Goal: Check status: Check status

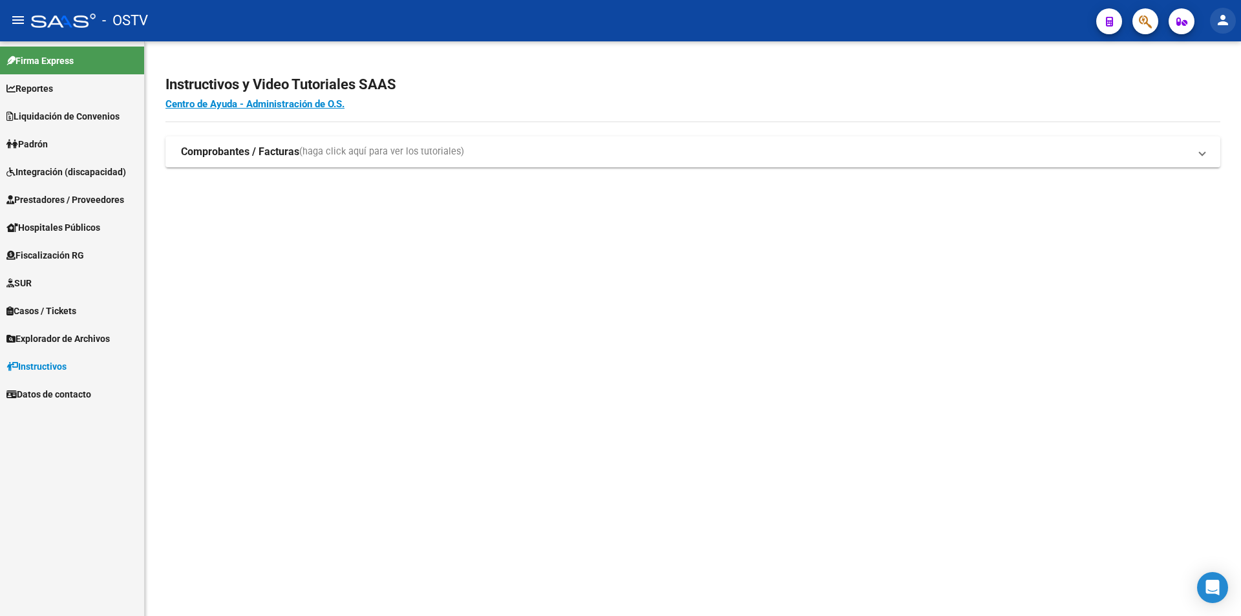
click at [1215, 21] on mat-icon "person" at bounding box center [1223, 20] width 16 height 16
click at [1209, 44] on button "person Mi Perfil" at bounding box center [1196, 54] width 79 height 31
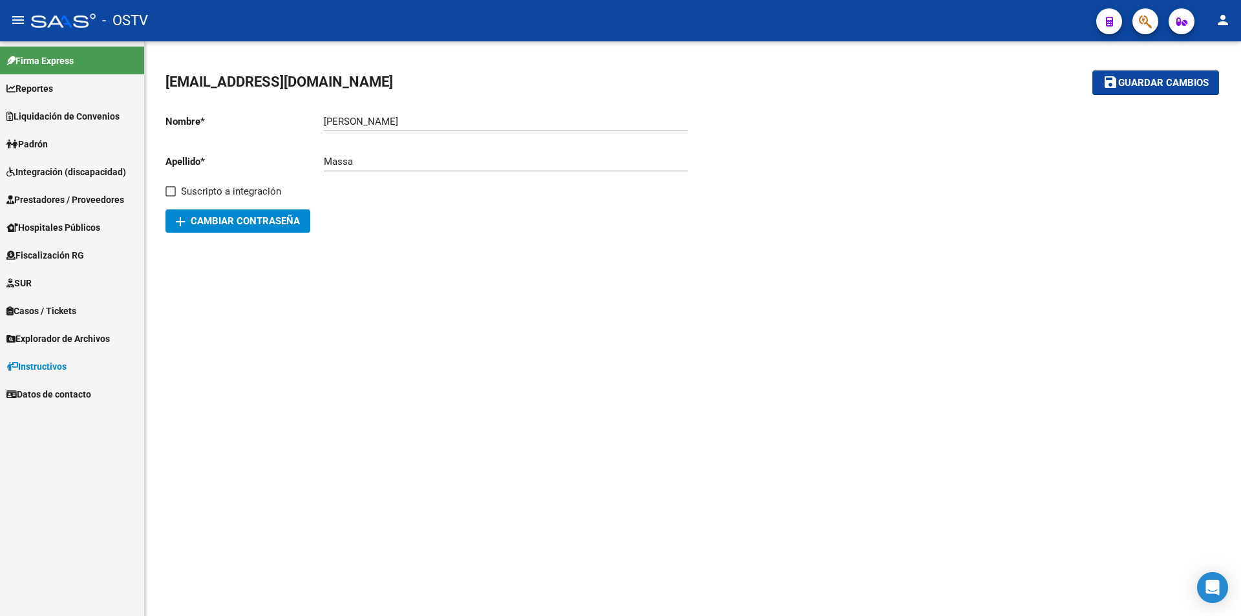
click at [15, 199] on span "Prestadores / Proveedores" at bounding box center [65, 200] width 118 height 14
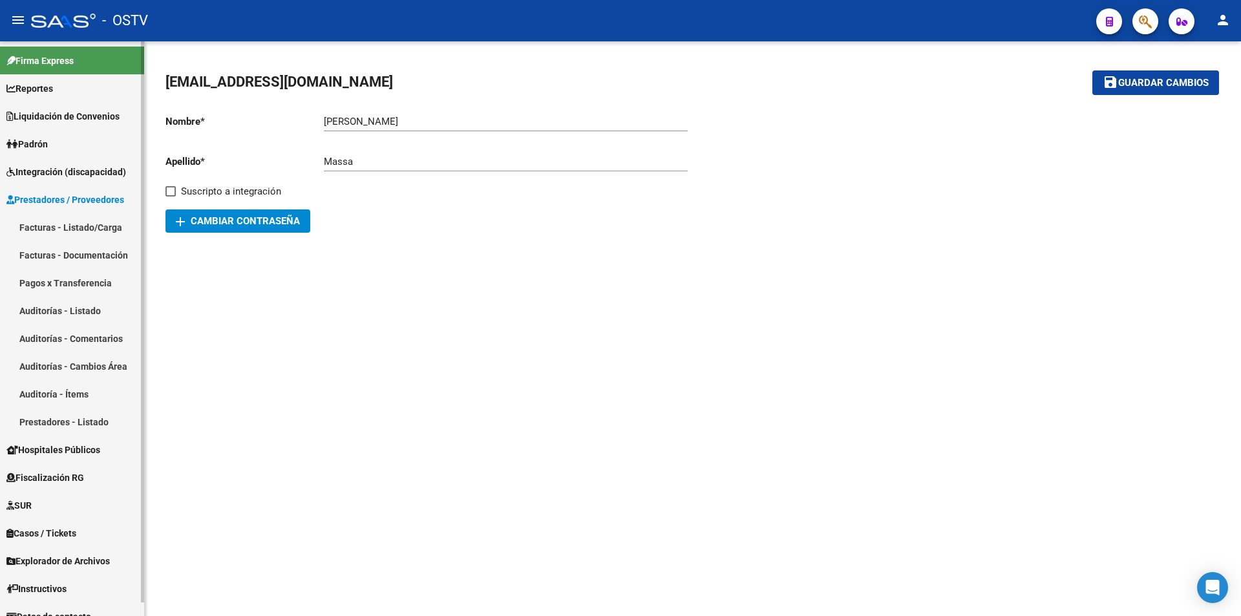
click at [31, 225] on link "Facturas - Listado/Carga" at bounding box center [72, 227] width 144 height 28
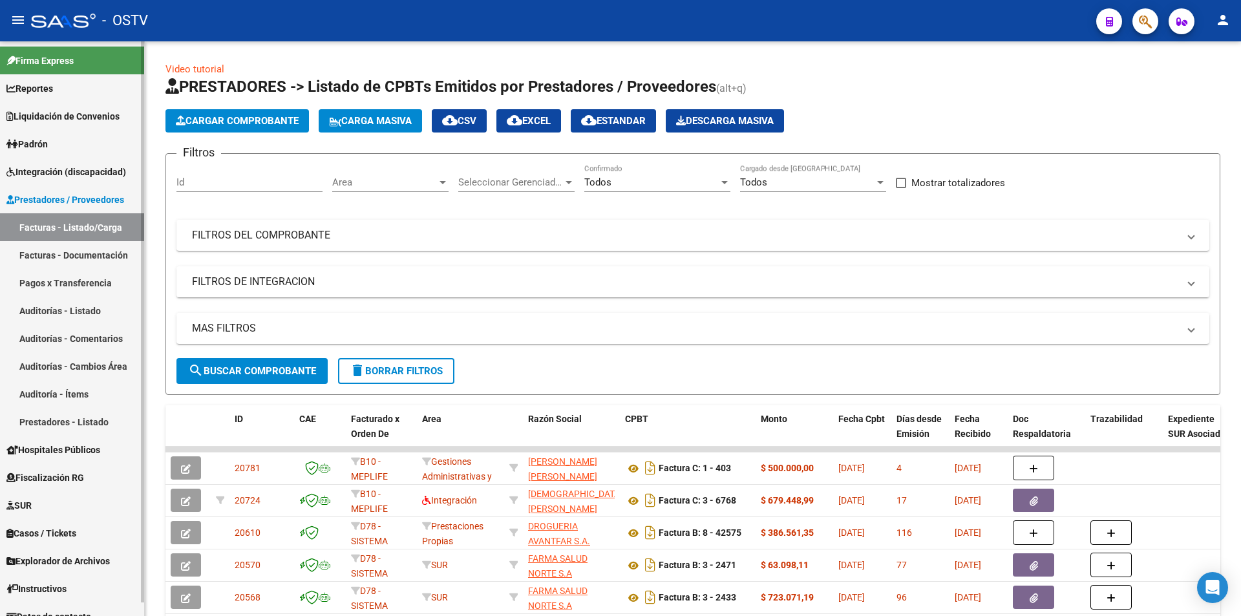
click at [67, 279] on link "Pagos x Transferencia" at bounding box center [72, 283] width 144 height 28
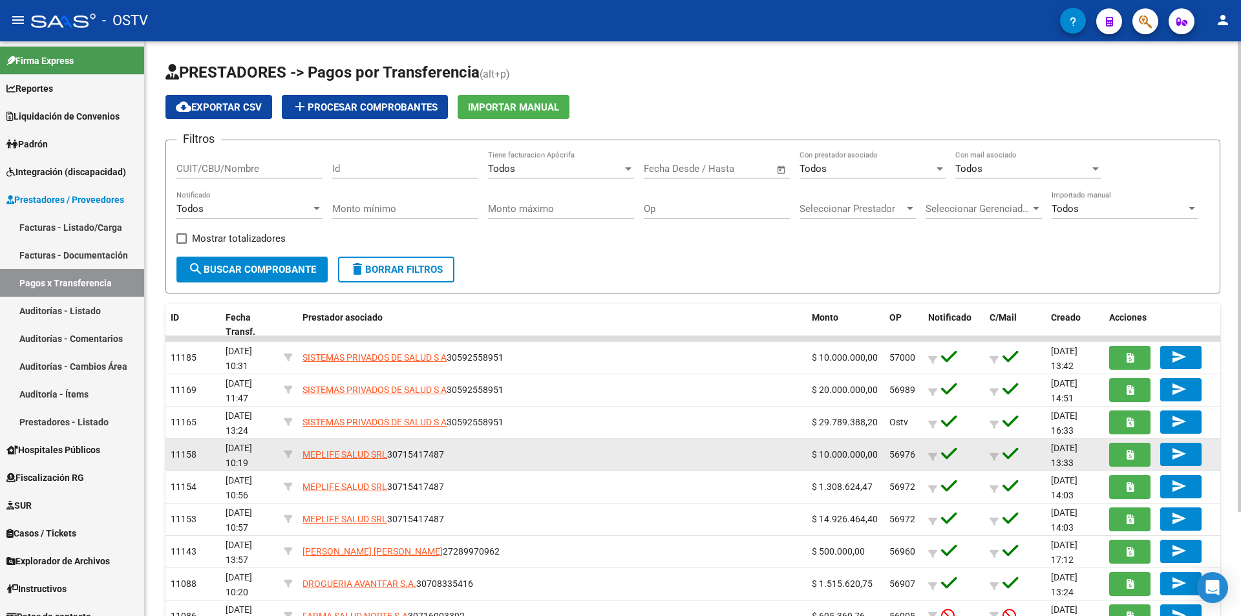
scroll to position [65, 0]
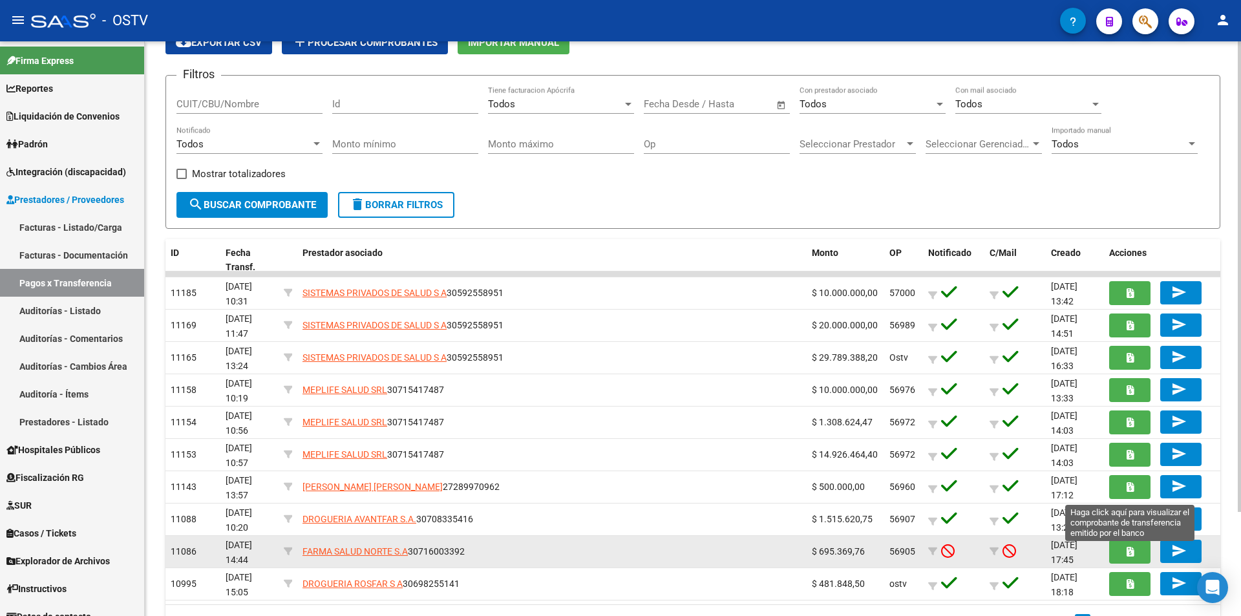
click at [1131, 552] on icon "button" at bounding box center [1129, 552] width 7 height 10
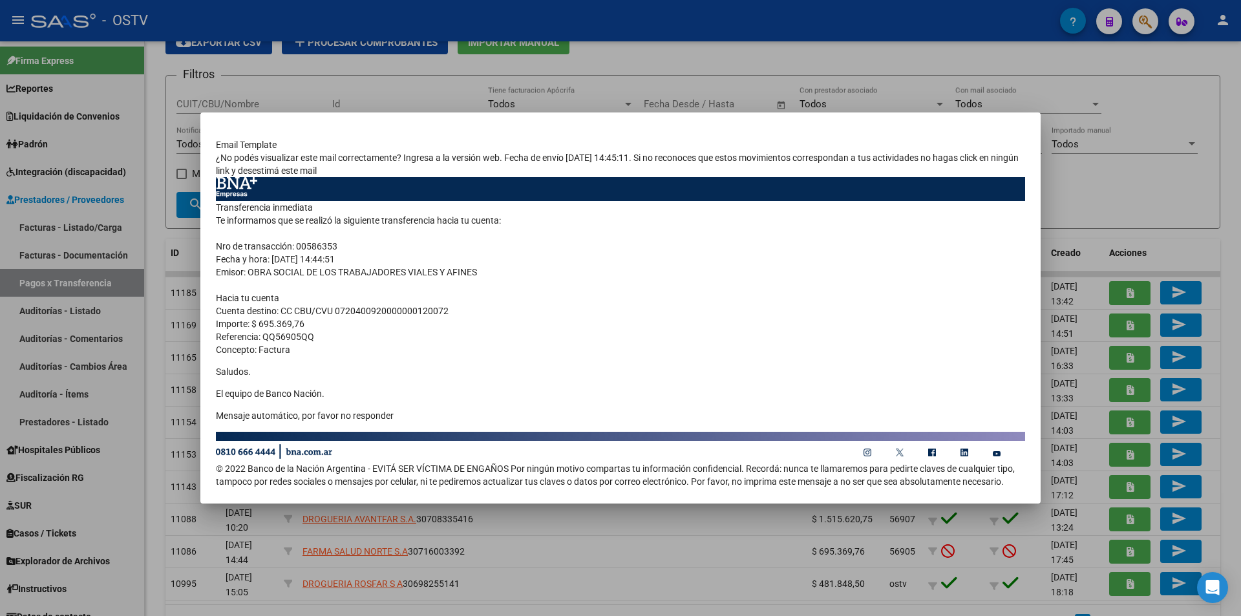
click at [934, 271] on td "Transferencia inmediata Te informamos que se realizó la siguiente transferencia…" at bounding box center [620, 316] width 809 height 230
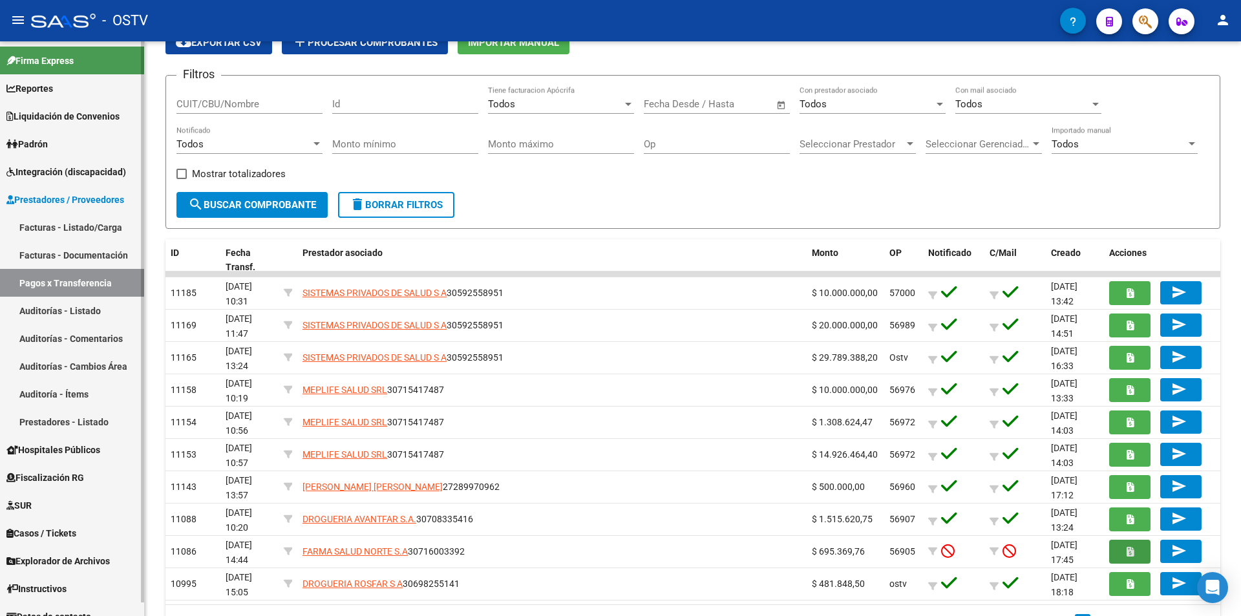
click at [57, 224] on link "Facturas - Listado/Carga" at bounding box center [72, 227] width 144 height 28
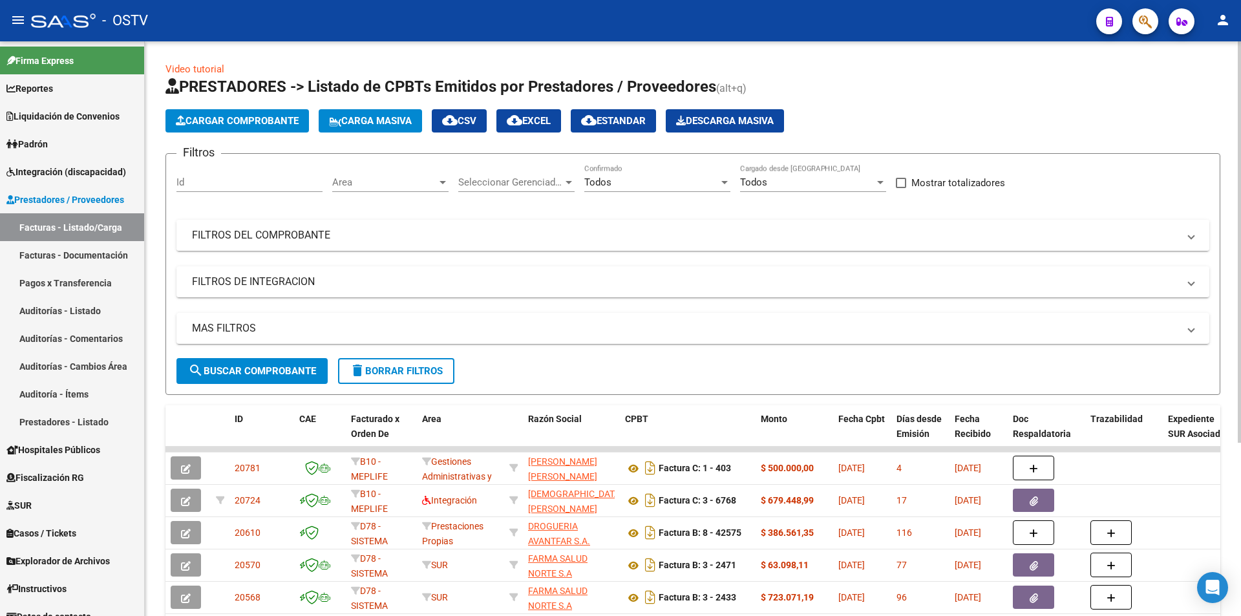
click at [306, 238] on mat-panel-title "FILTROS DEL COMPROBANTE" at bounding box center [685, 235] width 986 height 14
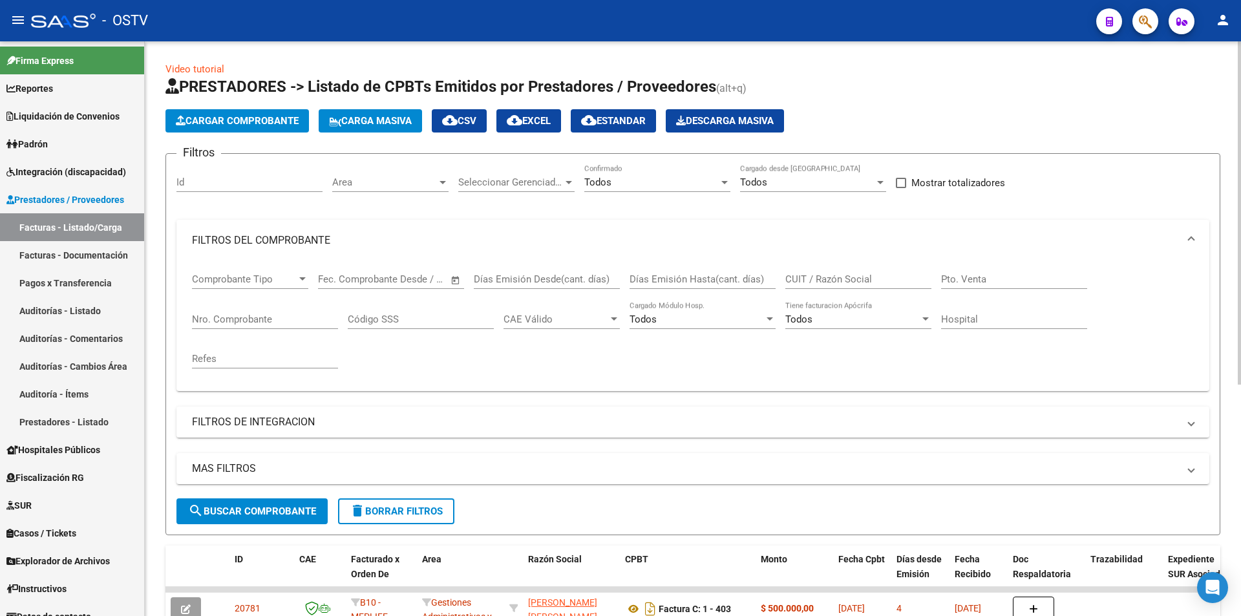
click at [802, 275] on input "CUIT / Razón Social" at bounding box center [858, 279] width 146 height 12
type input "FARMA SALUD NORTE"
click at [218, 508] on span "search Buscar Comprobante" at bounding box center [252, 511] width 128 height 12
